Goal: Check status: Check status

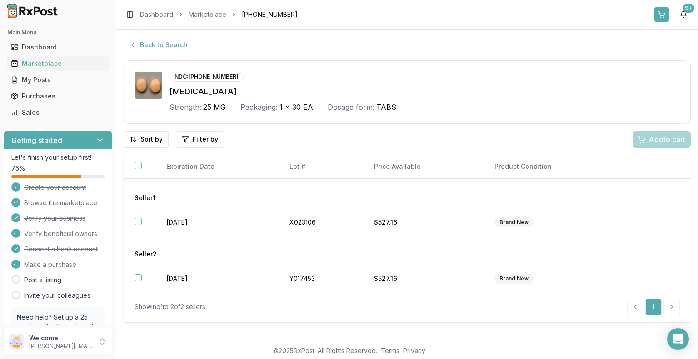
click at [662, 15] on button at bounding box center [661, 14] width 15 height 15
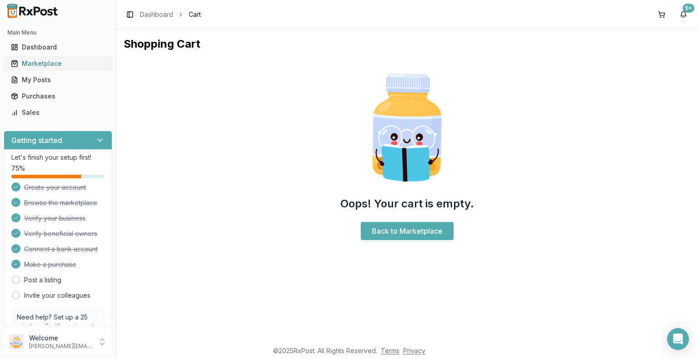
click at [48, 64] on div "Marketplace" at bounding box center [58, 63] width 94 height 9
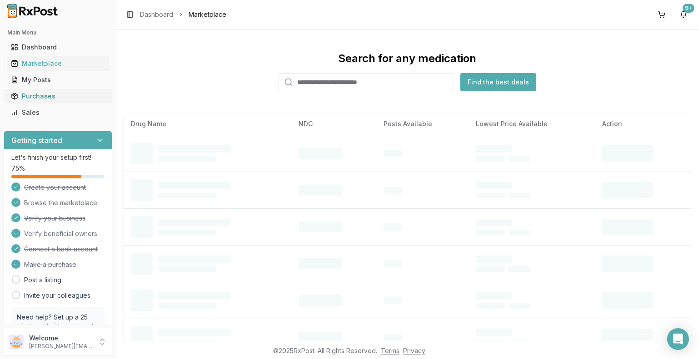
click at [45, 96] on div "Purchases" at bounding box center [58, 96] width 94 height 9
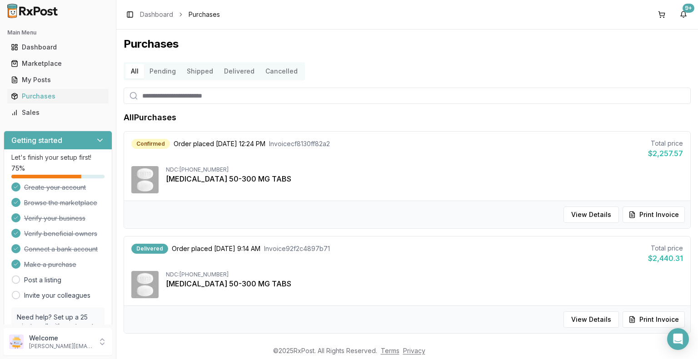
click at [162, 71] on button "Pending" at bounding box center [162, 71] width 37 height 15
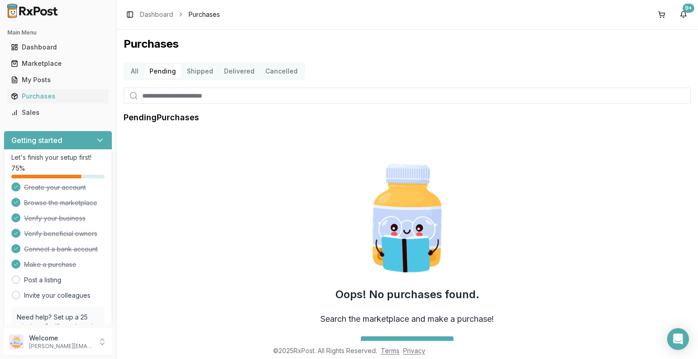
click at [200, 70] on button "Shipped" at bounding box center [199, 71] width 37 height 15
click at [240, 73] on button "Delivered" at bounding box center [238, 71] width 41 height 15
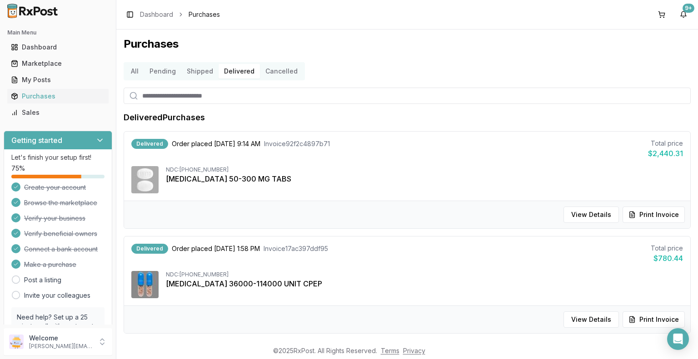
click at [200, 73] on button "Shipped" at bounding box center [199, 71] width 37 height 15
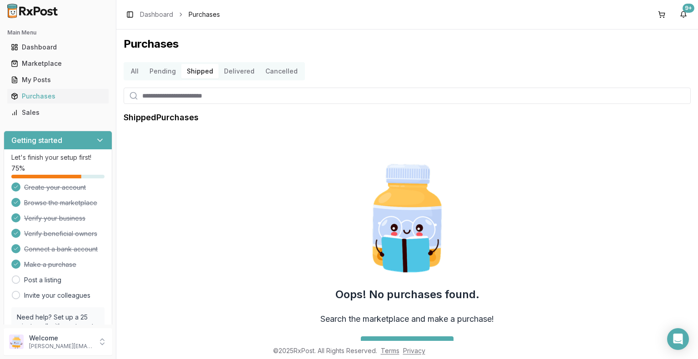
click at [164, 74] on button "Pending" at bounding box center [162, 71] width 37 height 15
click at [200, 71] on button "Shipped" at bounding box center [199, 71] width 37 height 15
click at [238, 71] on button "Delivered" at bounding box center [238, 71] width 41 height 15
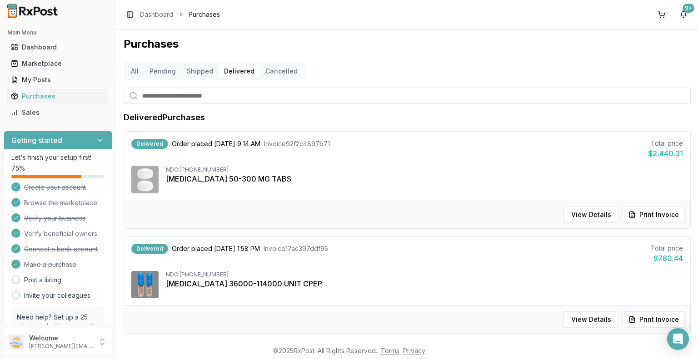
click at [282, 71] on button "Cancelled" at bounding box center [281, 71] width 43 height 15
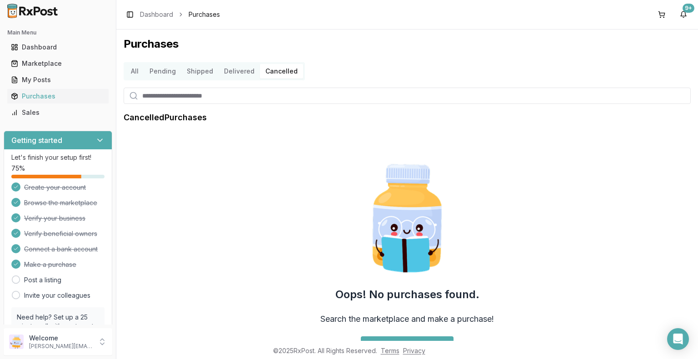
click at [138, 72] on button "All" at bounding box center [134, 71] width 19 height 15
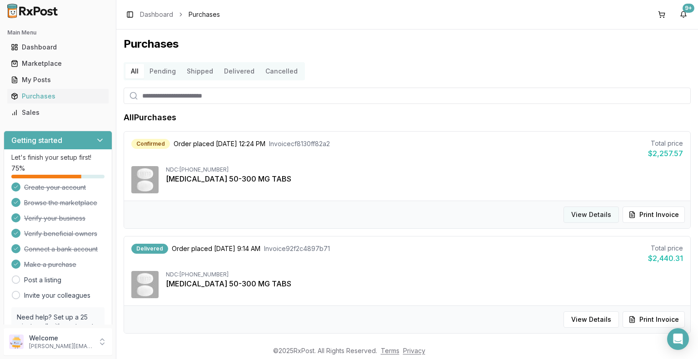
click at [591, 214] on button "View Details" at bounding box center [590, 215] width 55 height 16
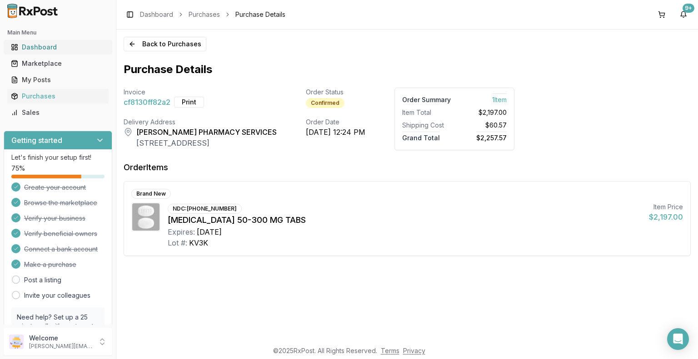
click at [63, 48] on div "Dashboard" at bounding box center [58, 47] width 94 height 9
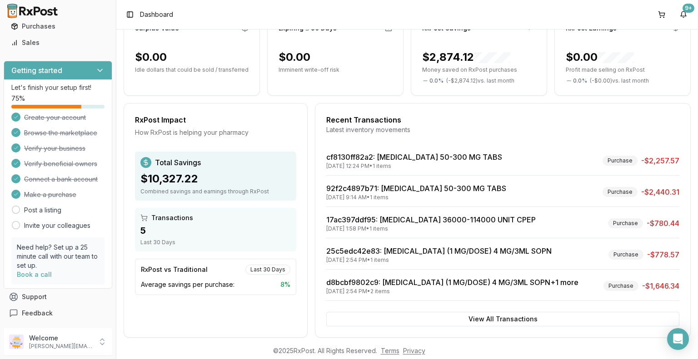
scroll to position [111, 0]
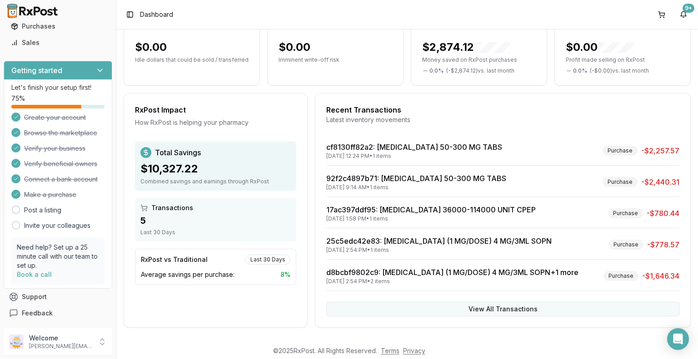
click at [522, 309] on button "View All Transactions" at bounding box center [502, 309] width 353 height 15
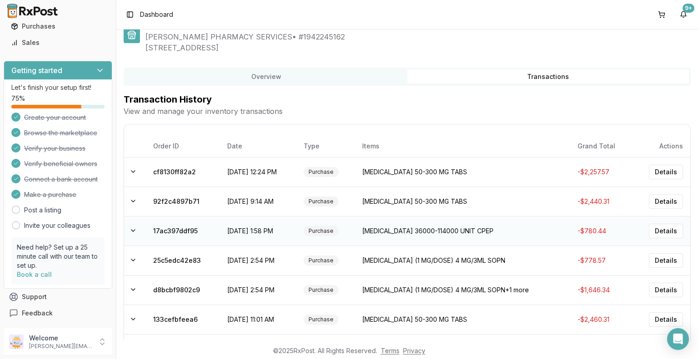
scroll to position [44, 0]
